Goal: Task Accomplishment & Management: Manage account settings

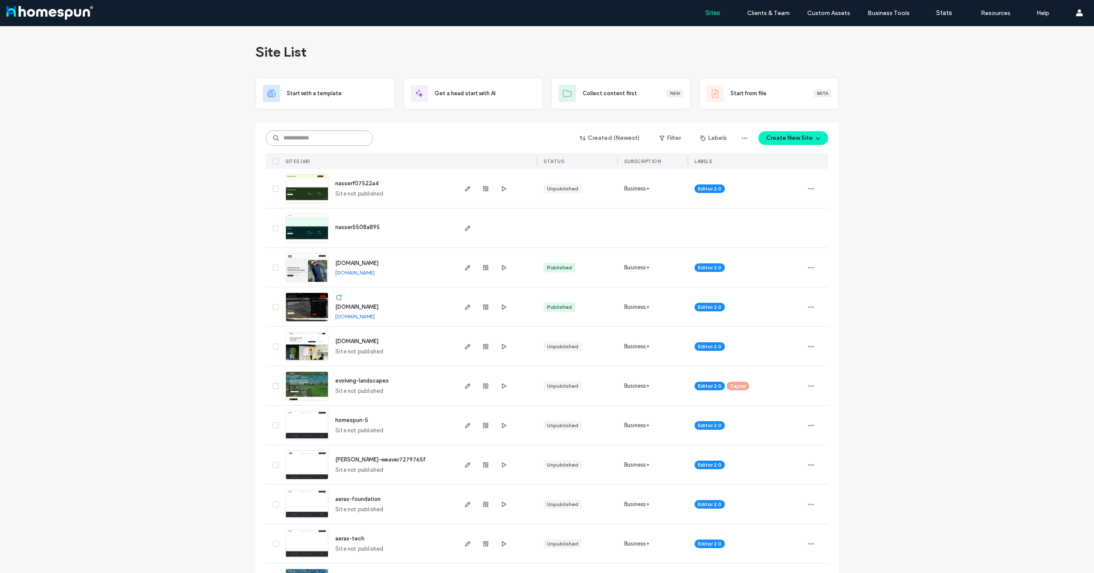
click at [307, 138] on input at bounding box center [319, 137] width 107 height 15
type input "******"
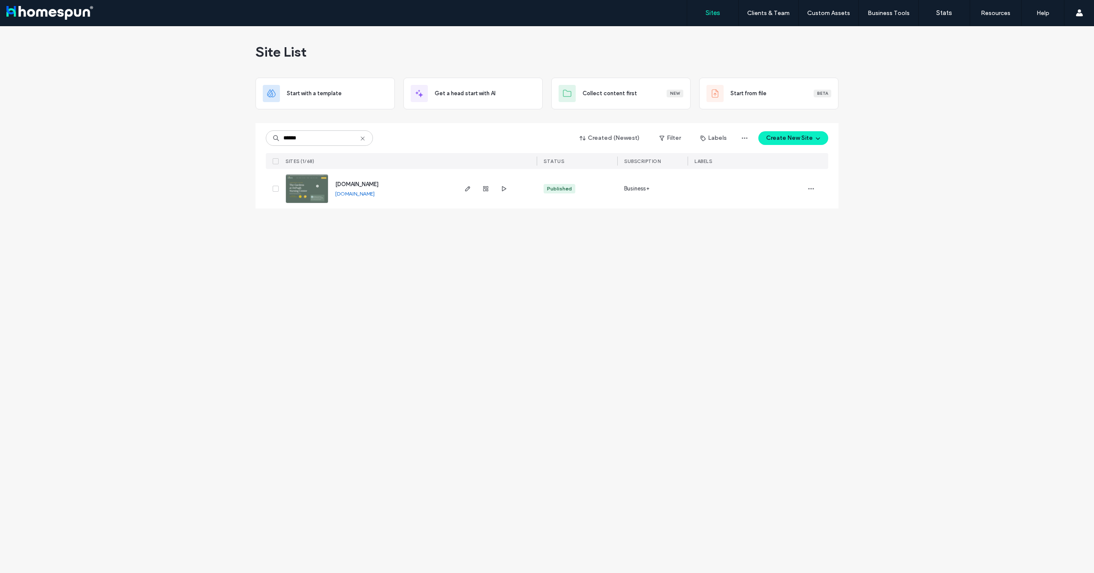
drag, startPoint x: 386, startPoint y: 184, endPoint x: 283, endPoint y: 246, distance: 121.2
click at [279, 246] on div "Site List Start with a template Get a head start with AI Collect content first …" at bounding box center [547, 299] width 1094 height 547
drag, startPoint x: 371, startPoint y: 198, endPoint x: 365, endPoint y: 196, distance: 6.7
click at [467, 191] on use "button" at bounding box center [467, 188] width 5 height 5
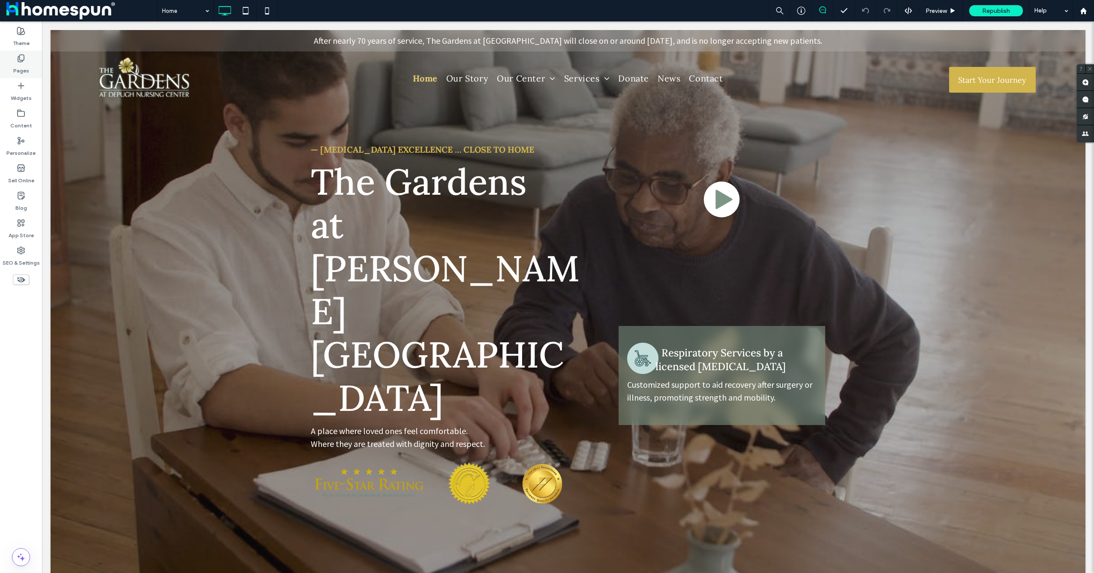
click at [30, 62] on div "Pages" at bounding box center [21, 64] width 42 height 27
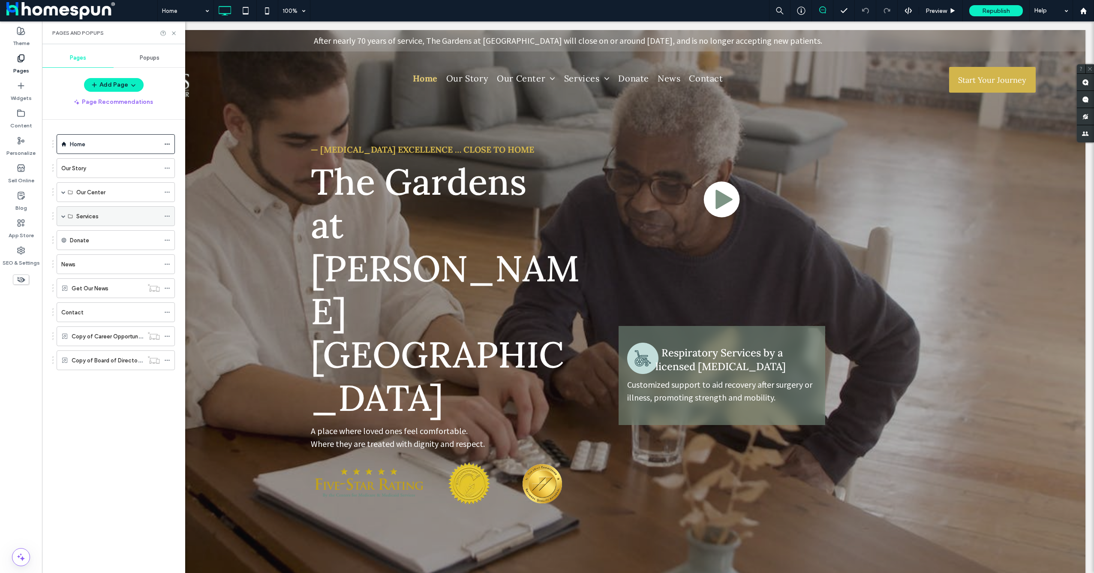
click at [62, 213] on span at bounding box center [63, 216] width 4 height 19
click at [66, 193] on div "Our Center" at bounding box center [116, 192] width 118 height 20
click at [65, 193] on span at bounding box center [63, 192] width 4 height 4
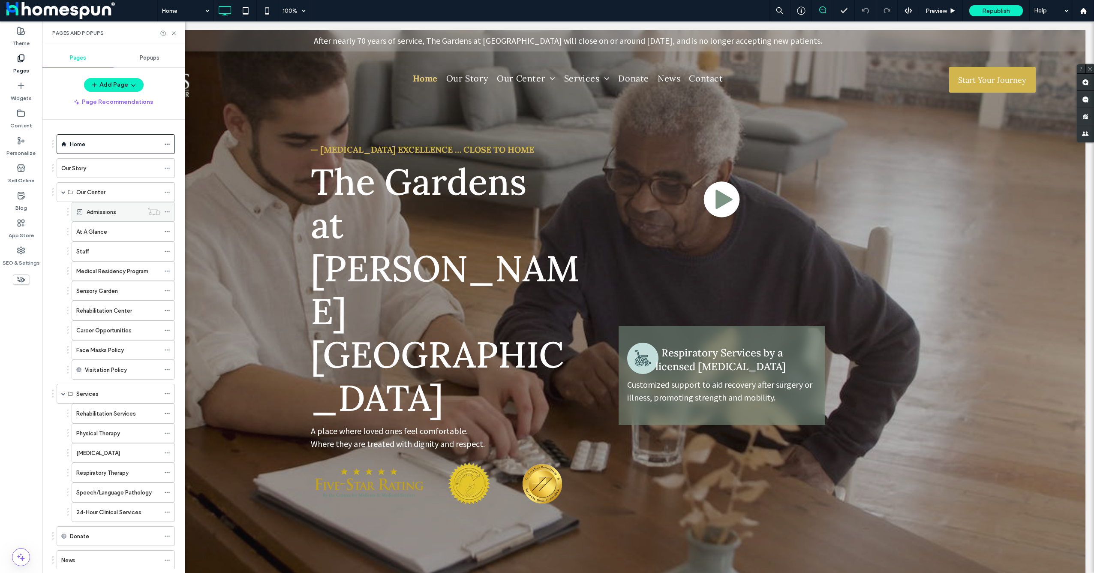
click at [168, 211] on icon at bounding box center [167, 212] width 6 height 6
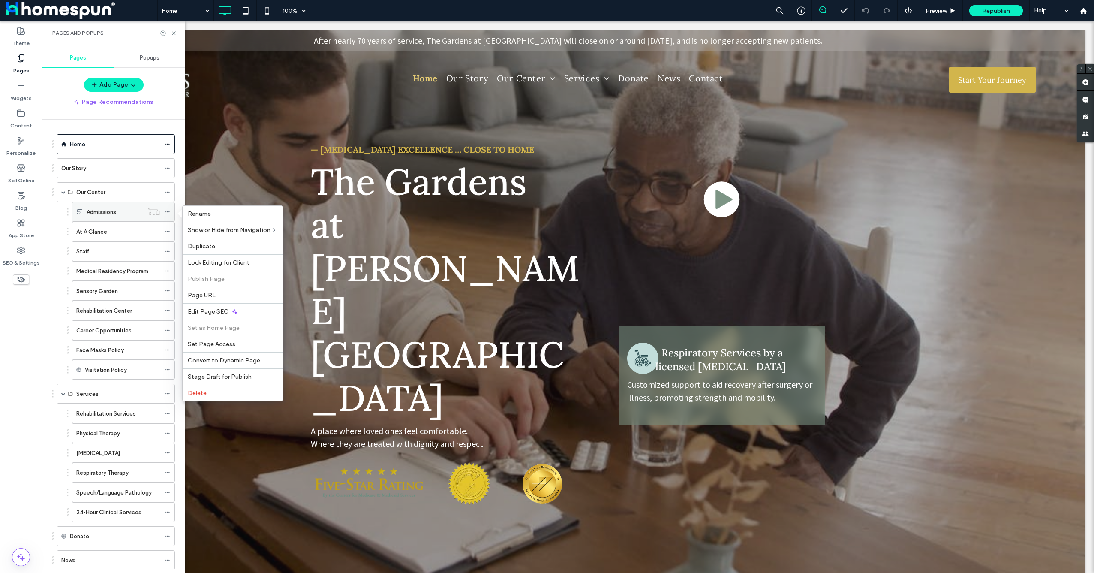
click at [122, 218] on div "Admissions" at bounding box center [115, 211] width 57 height 19
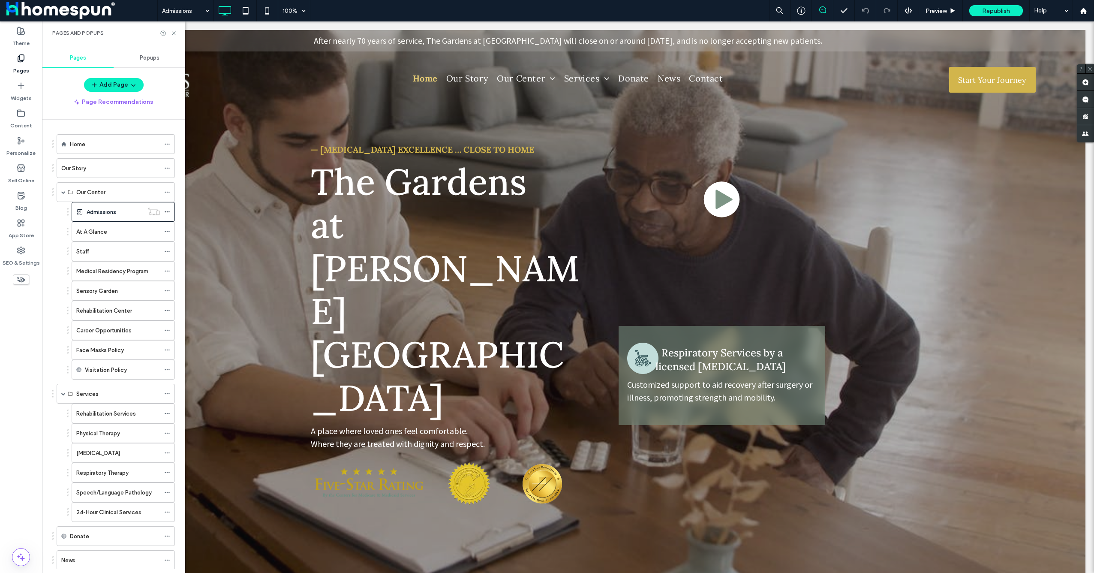
click at [166, 212] on div at bounding box center [547, 286] width 1094 height 573
click at [169, 212] on div at bounding box center [547, 286] width 1094 height 573
drag, startPoint x: 151, startPoint y: 212, endPoint x: 124, endPoint y: 205, distance: 28.2
click at [110, 201] on div "Our Center" at bounding box center [118, 192] width 84 height 19
click at [169, 212] on use at bounding box center [167, 211] width 5 height 1
